Goal: Information Seeking & Learning: Learn about a topic

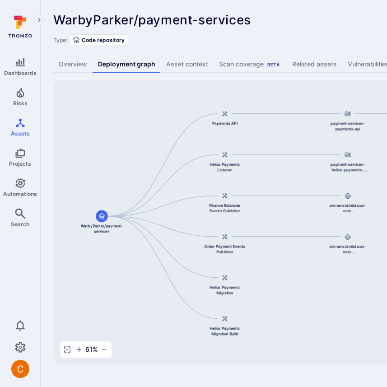
scroll to position [0, 255]
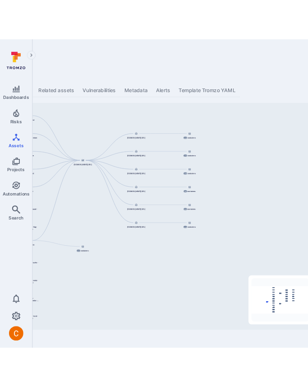
scroll to position [0, 255]
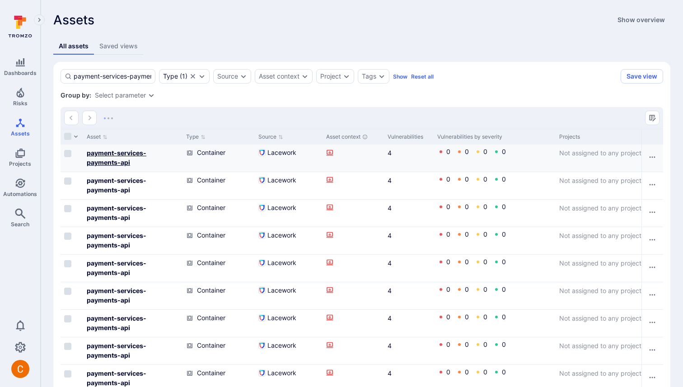
click at [128, 150] on b "payment-services-payments-api" at bounding box center [117, 157] width 60 height 17
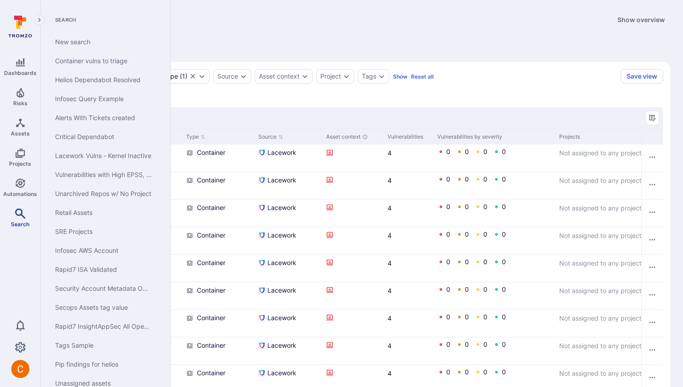
click at [21, 219] on link "Search" at bounding box center [20, 218] width 40 height 27
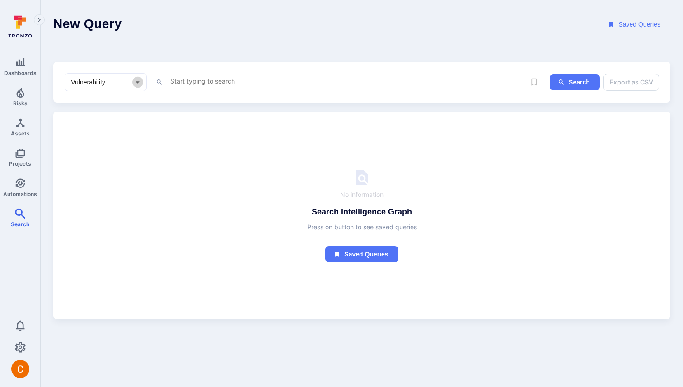
click at [134, 83] on icon "Open" at bounding box center [137, 81] width 9 height 9
click at [115, 144] on li "Asset" at bounding box center [105, 147] width 81 height 15
type input "Asset"
click at [193, 81] on textarea "Intelligence Graph search area" at bounding box center [347, 80] width 356 height 11
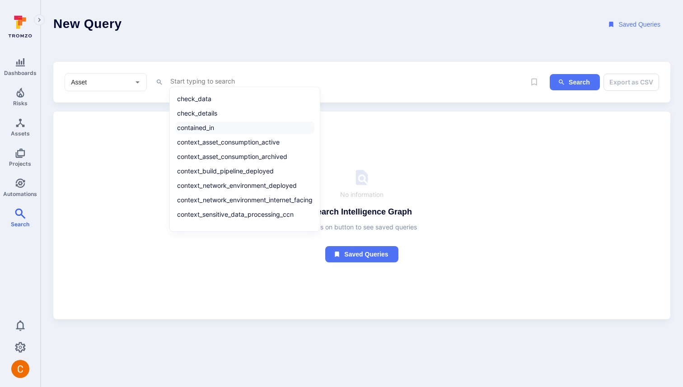
click at [199, 128] on li "contained_in" at bounding box center [244, 127] width 139 height 13
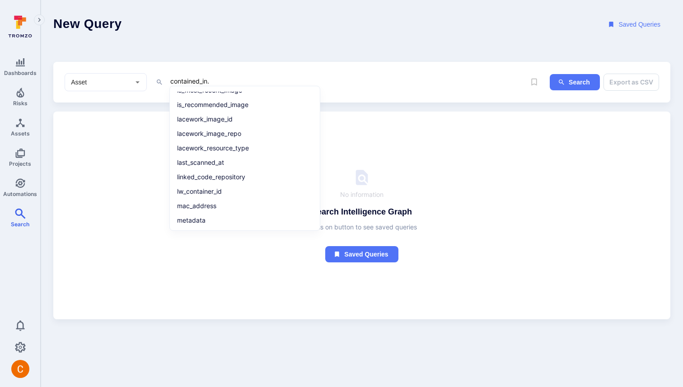
scroll to position [296, 0]
click at [222, 161] on li "name" at bounding box center [244, 163] width 139 height 13
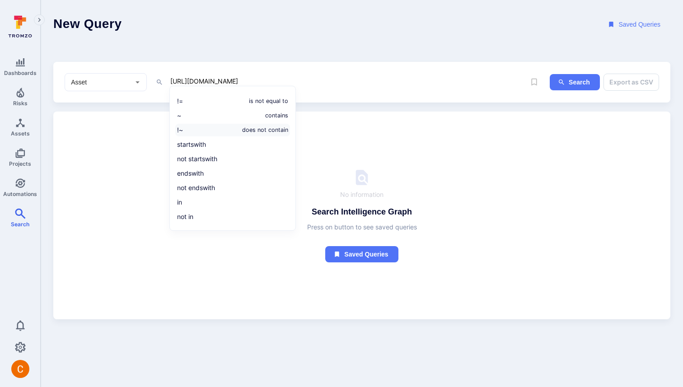
scroll to position [0, 0]
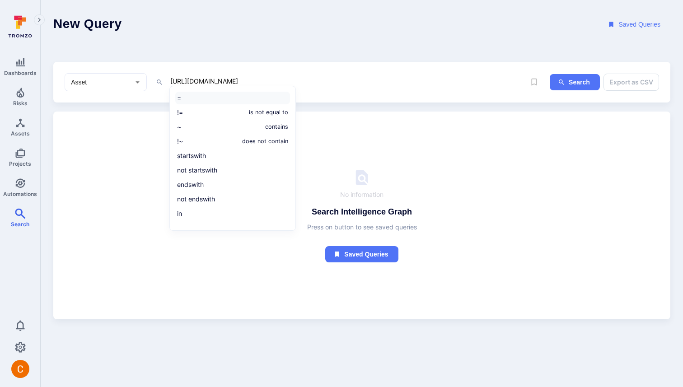
click at [232, 96] on li "=" at bounding box center [232, 98] width 115 height 13
paste textarea "ast_mCHeJKIpRbT8Yc5z"
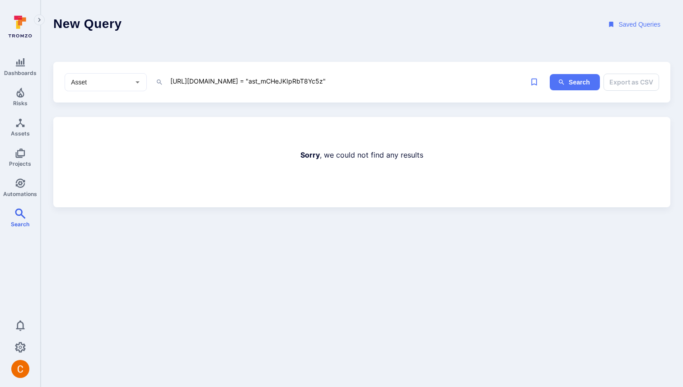
click at [341, 90] on div "Asset ​ contained_in.name = "ast_mCHeJKIpRbT8Yc5z" x" at bounding box center [295, 82] width 461 height 18
click at [341, 81] on textarea "contained_in.name = "ast_mCHeJKIpRbT8Yc5z"" at bounding box center [347, 80] width 356 height 11
type textarea "parent"
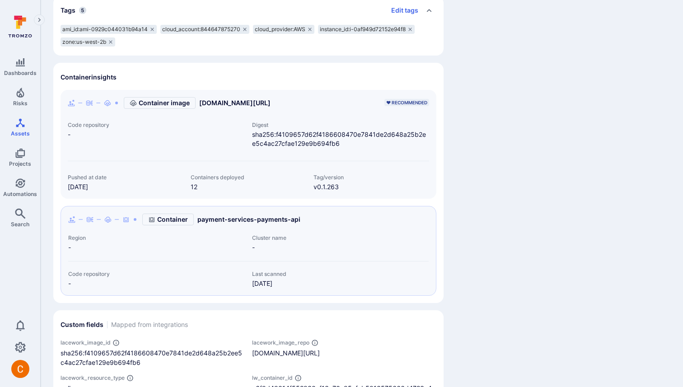
scroll to position [286, 0]
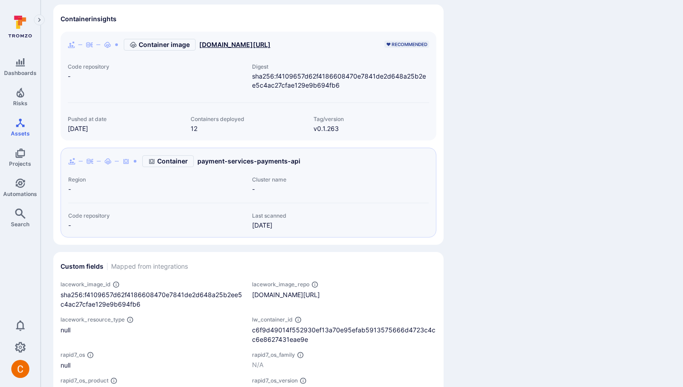
click at [229, 45] on link "[DOMAIN_NAME][URL]" at bounding box center [234, 44] width 71 height 9
